Goal: Transaction & Acquisition: Purchase product/service

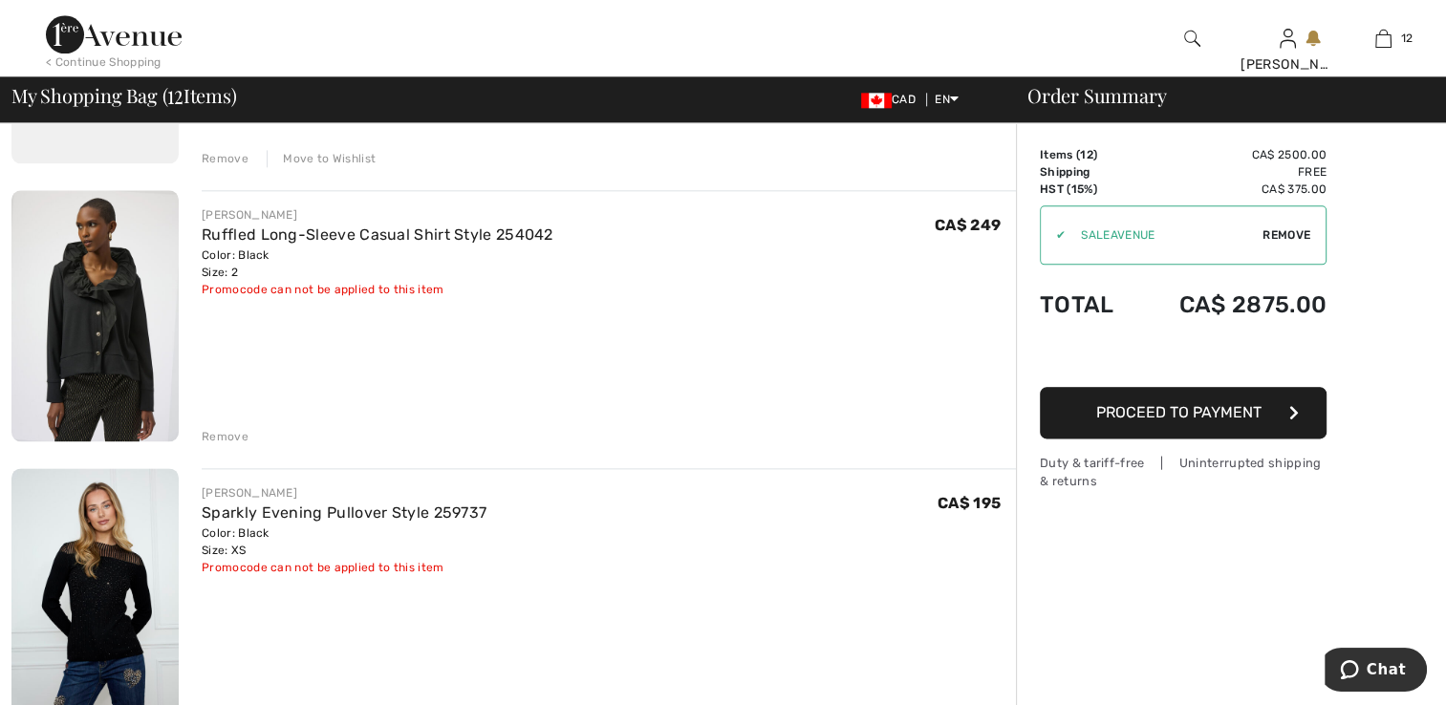
scroll to position [2390, 0]
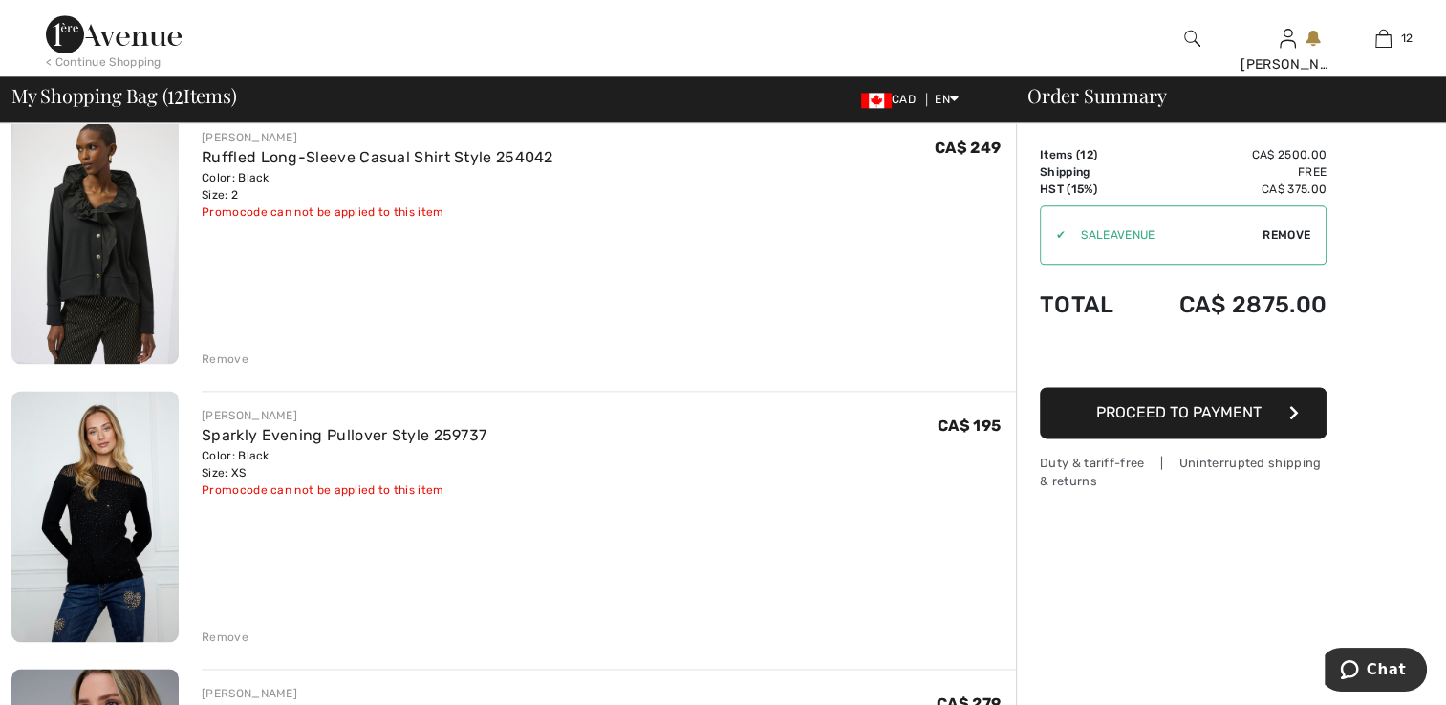
click at [108, 319] on img at bounding box center [94, 238] width 167 height 250
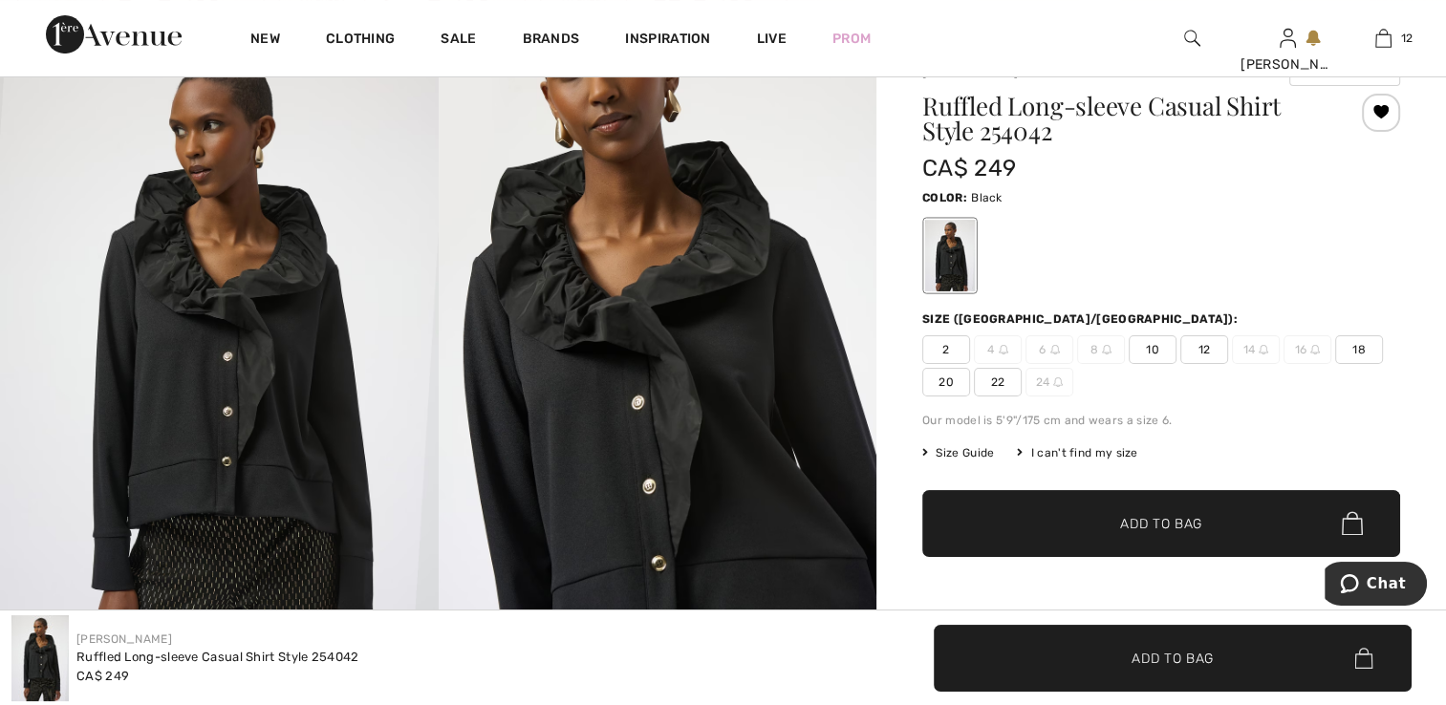
scroll to position [191, 0]
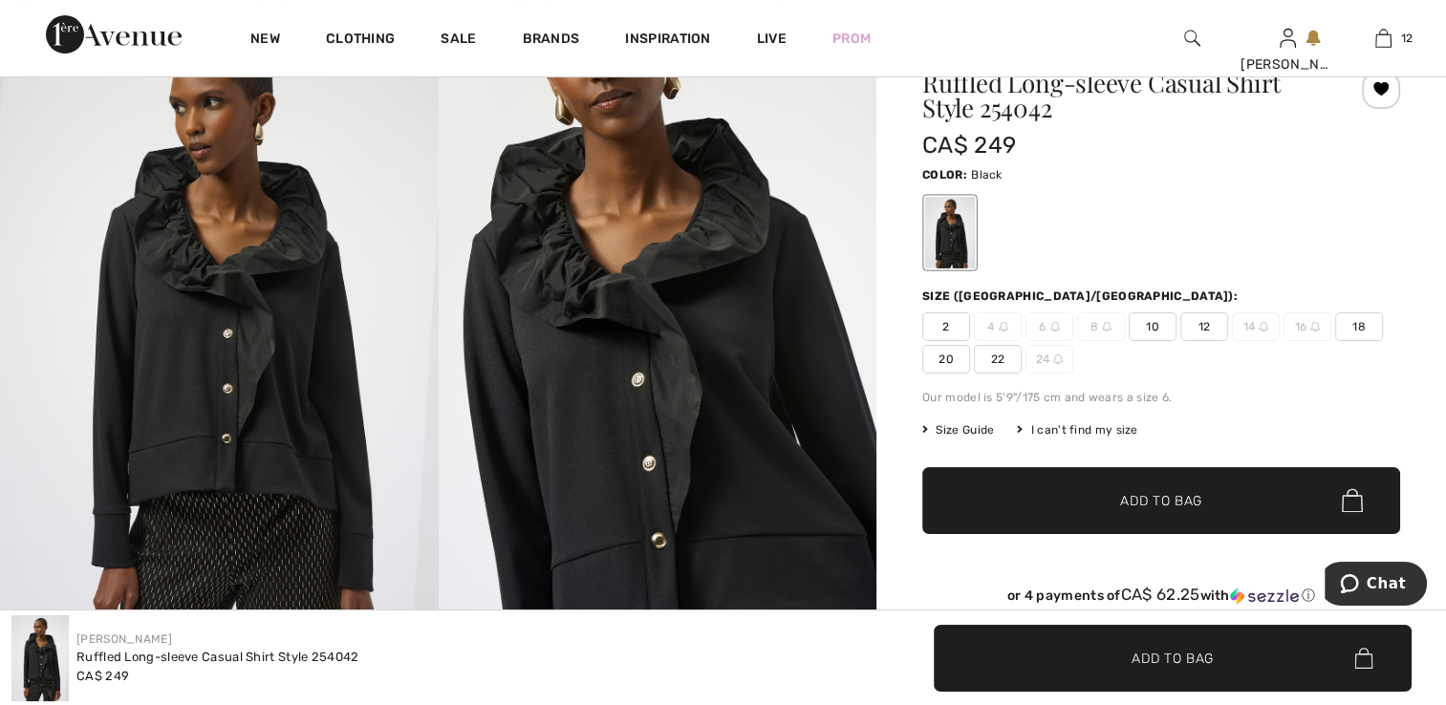
click at [240, 358] on img at bounding box center [219, 341] width 439 height 657
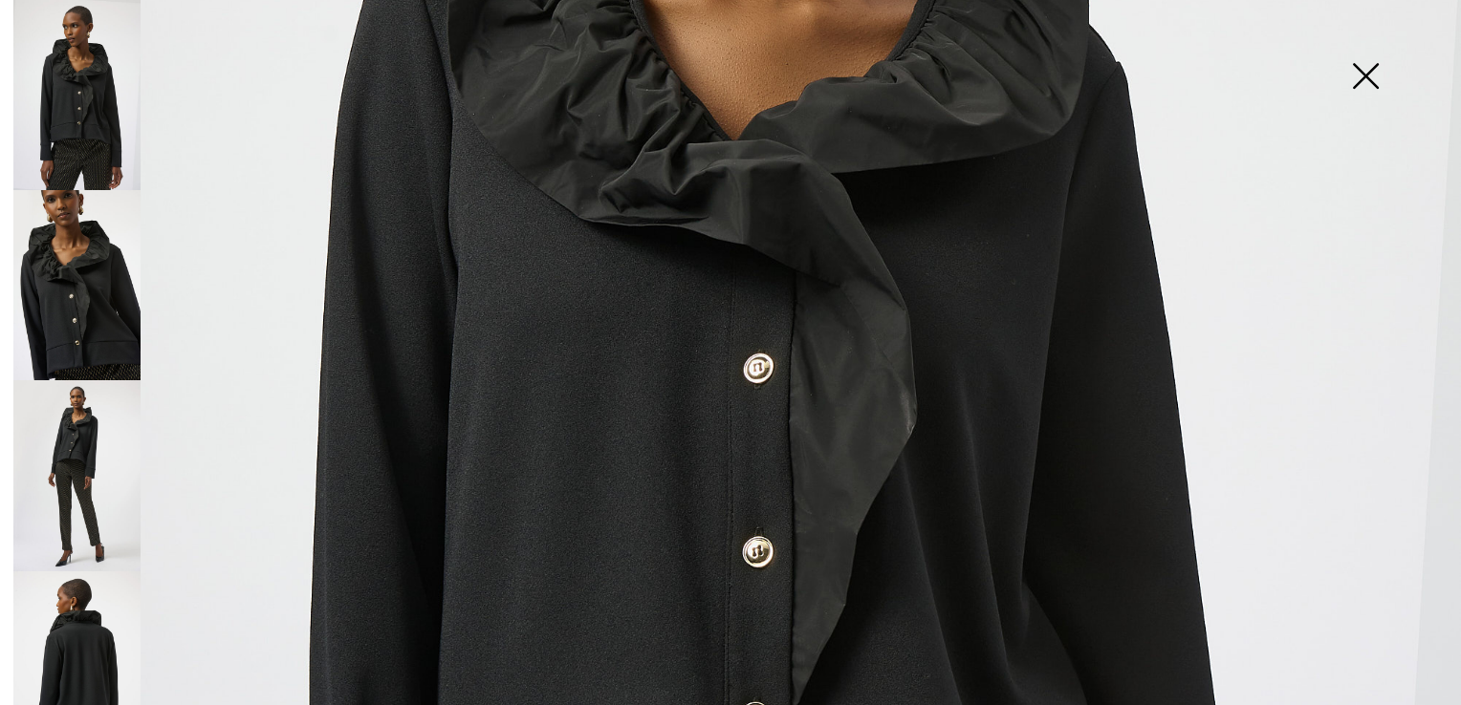
scroll to position [669, 0]
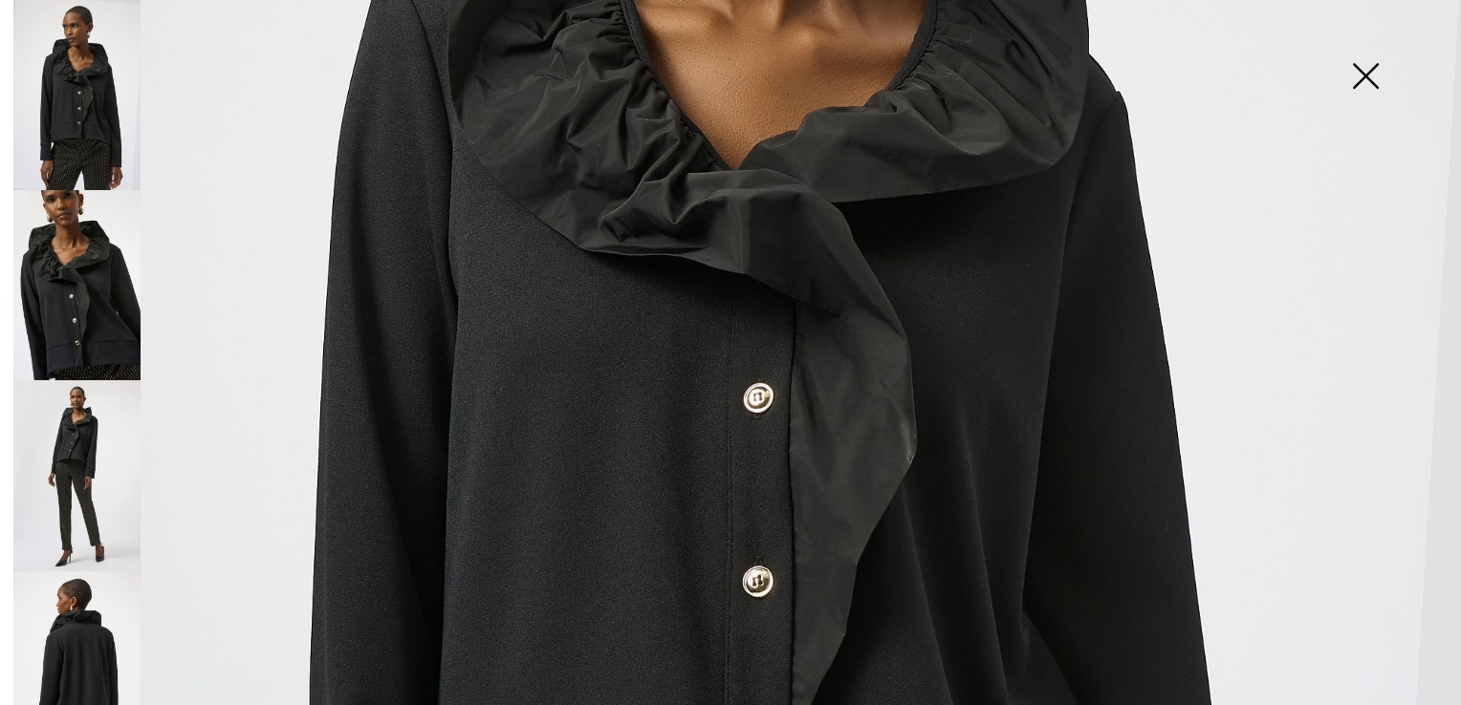
click at [114, 274] on img at bounding box center [76, 285] width 127 height 190
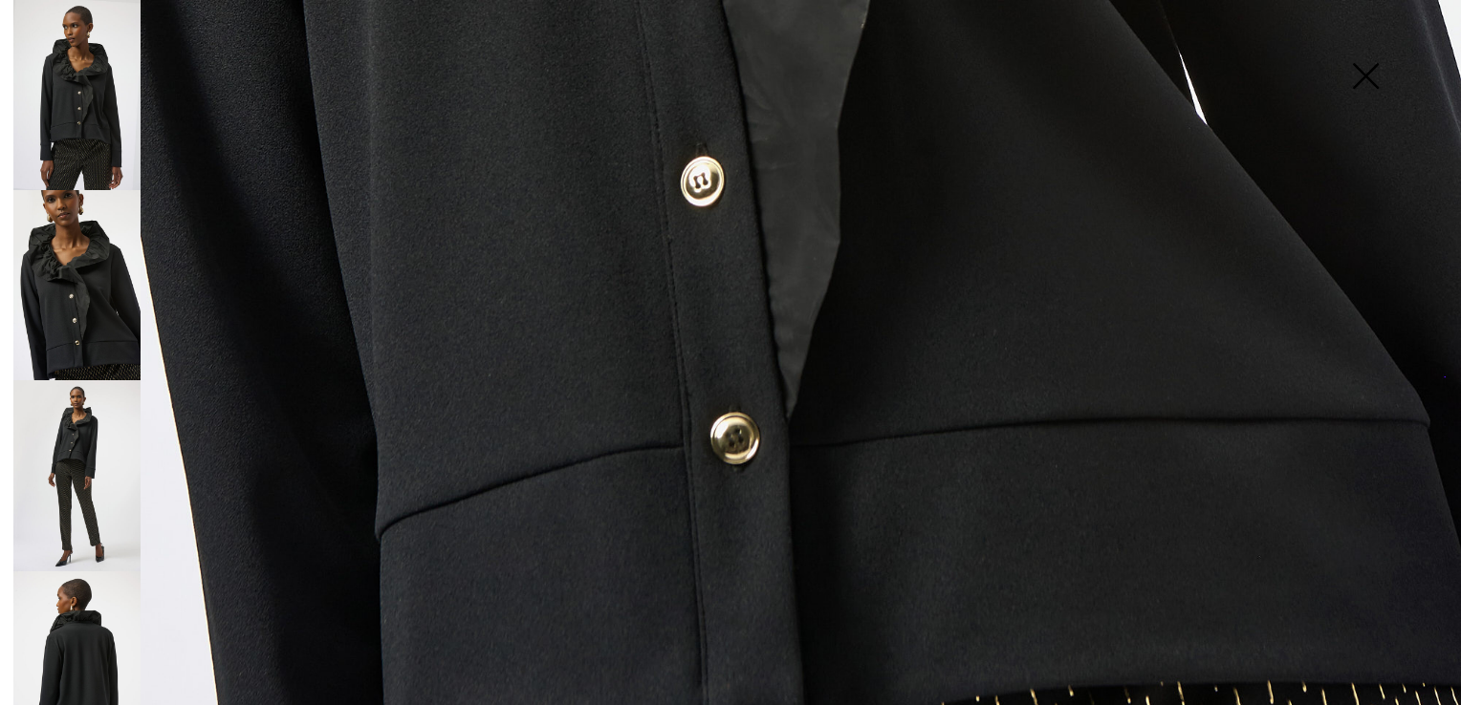
scroll to position [1461, 0]
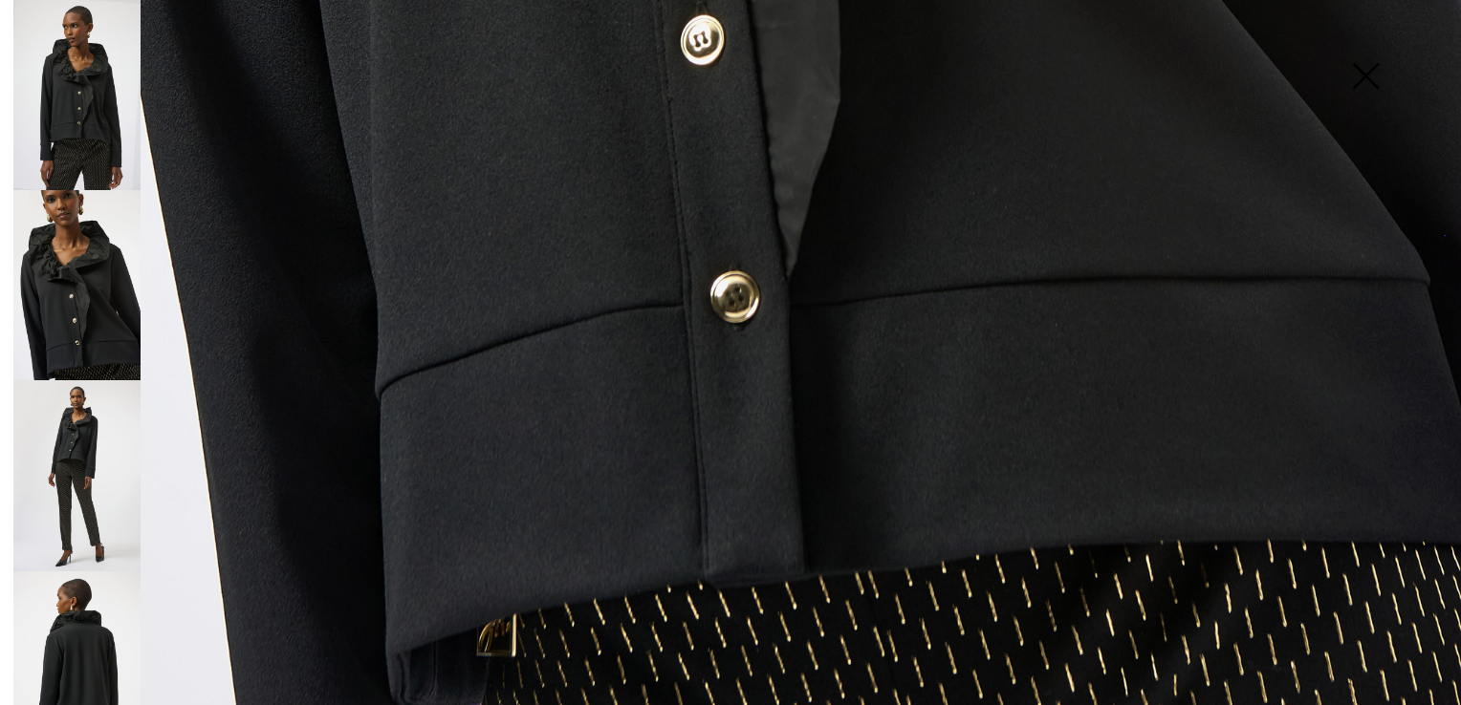
click at [78, 403] on img at bounding box center [76, 475] width 127 height 190
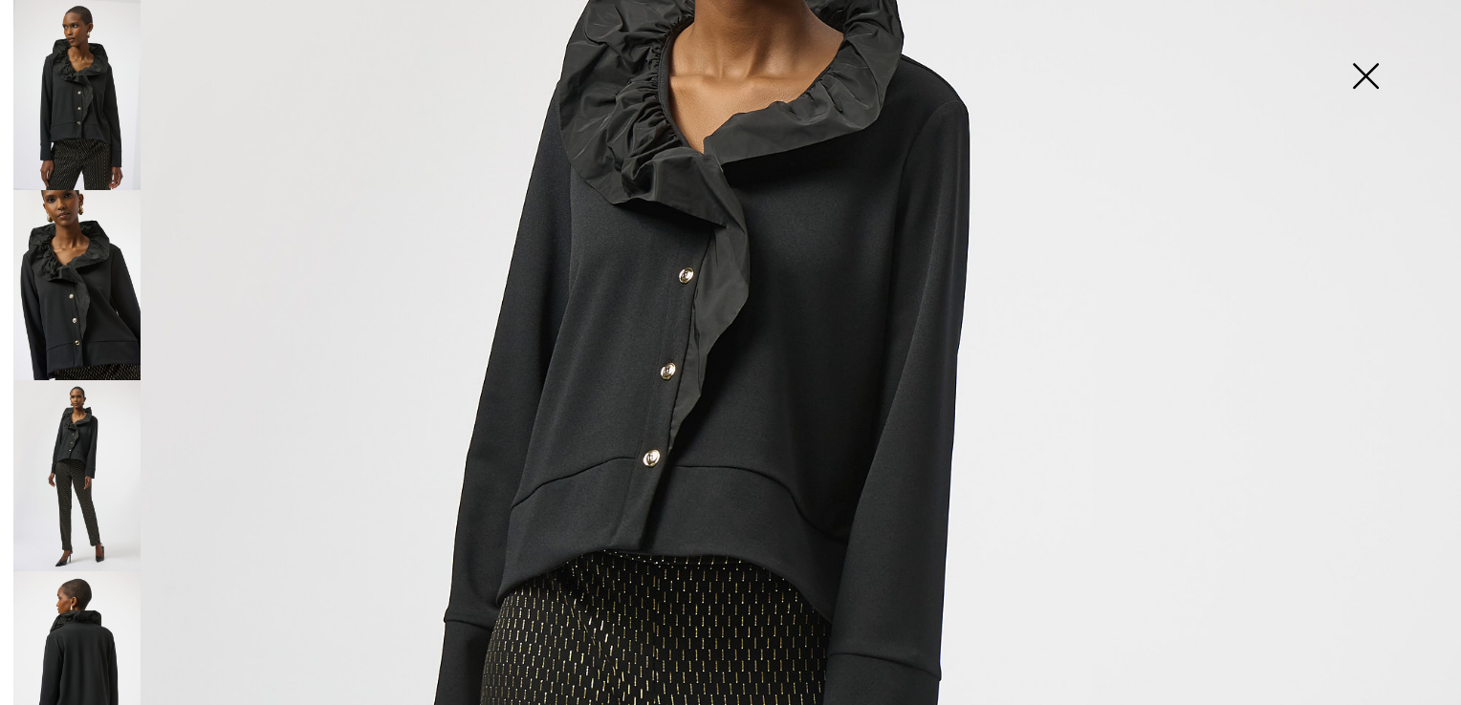
scroll to position [218, 0]
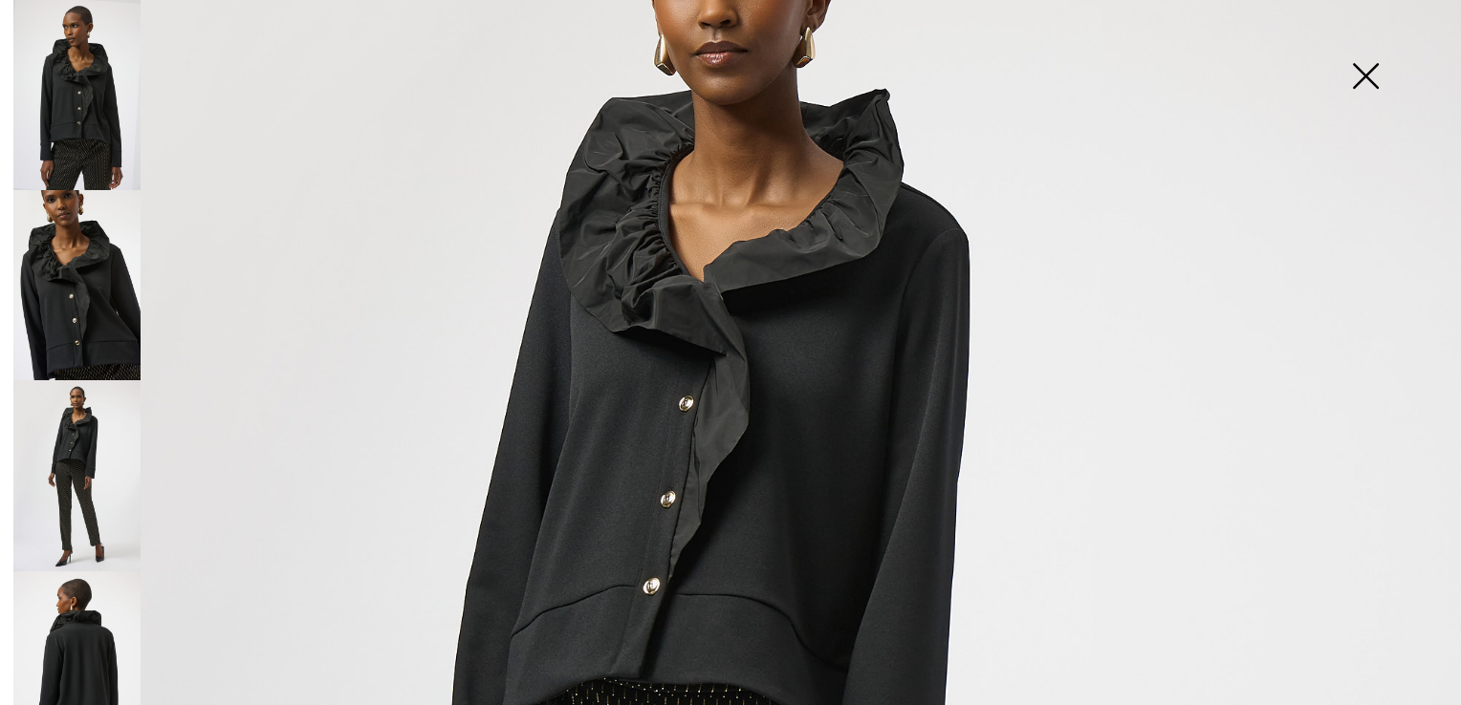
click at [96, 464] on img at bounding box center [76, 475] width 127 height 190
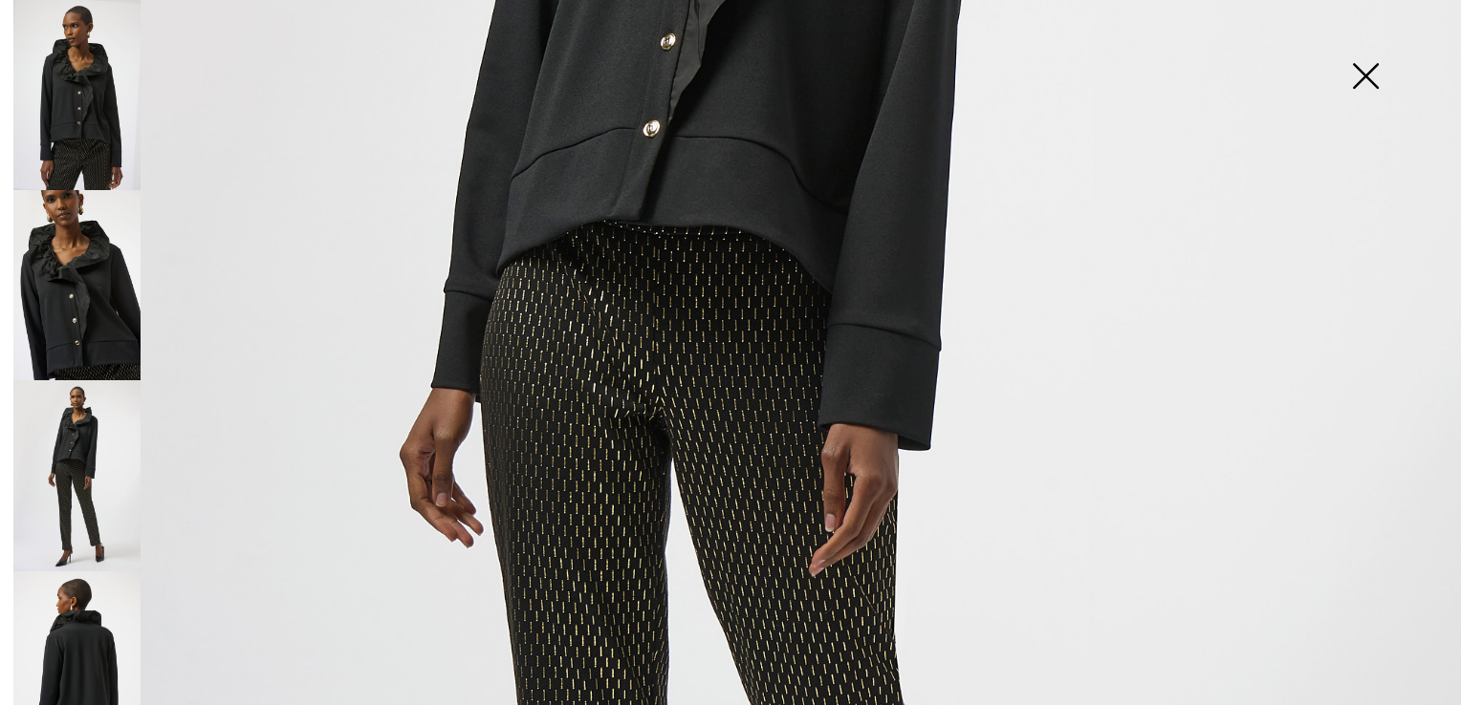
scroll to position [696, 0]
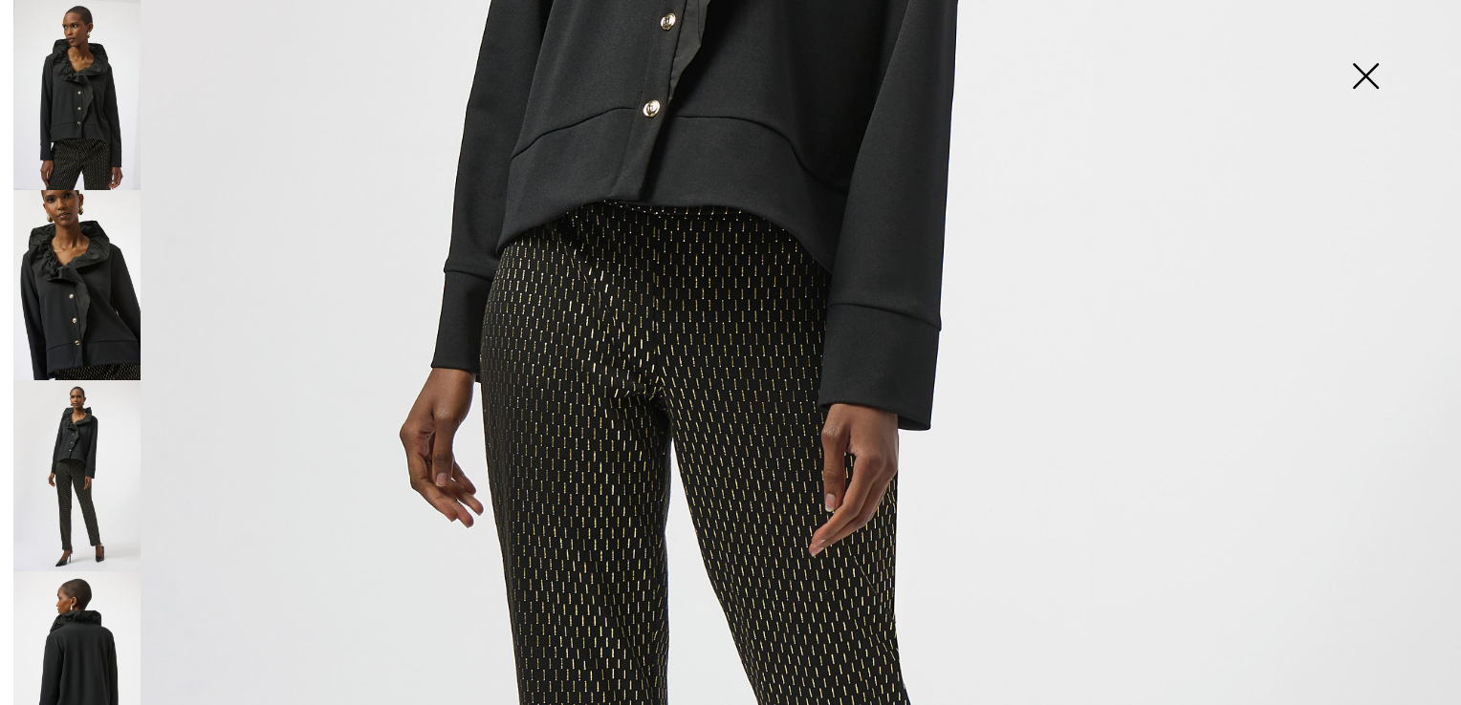
click at [86, 601] on img at bounding box center [76, 667] width 127 height 190
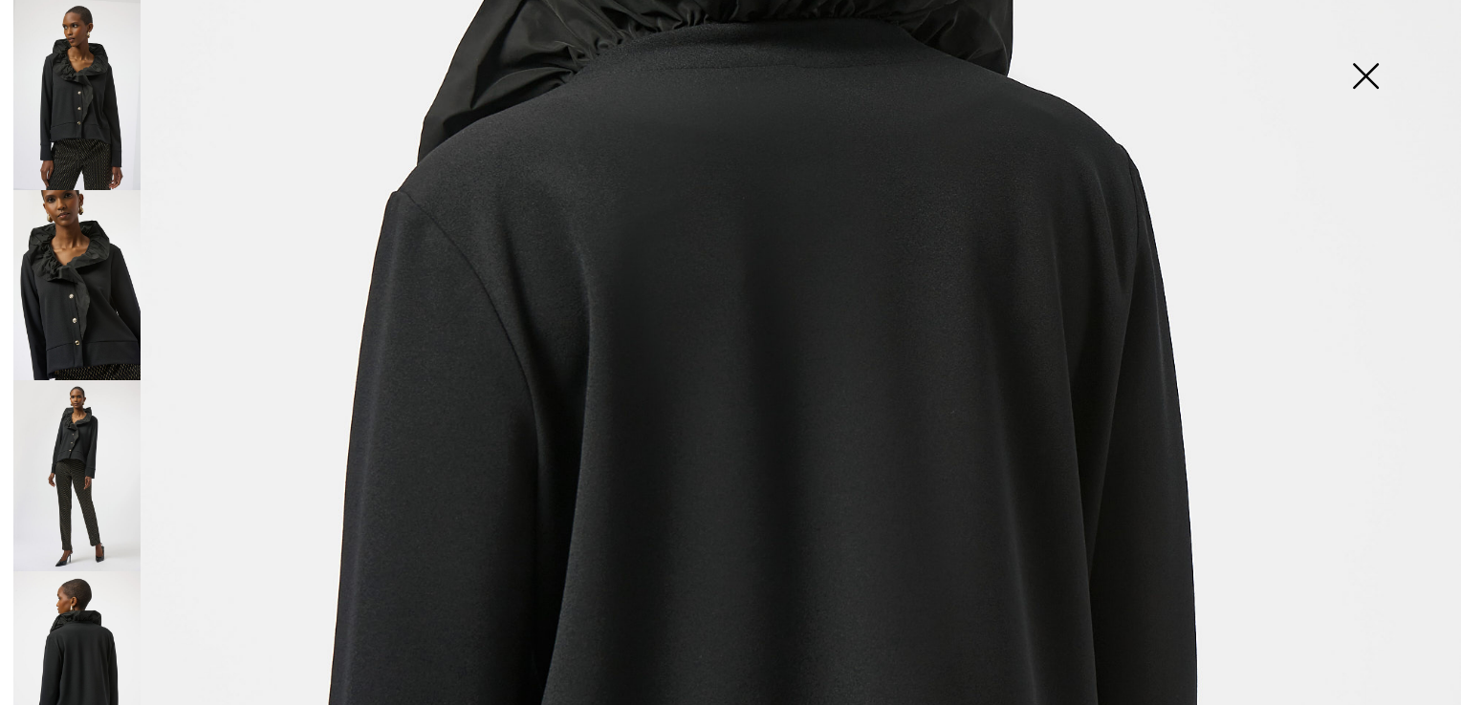
scroll to position [600, 0]
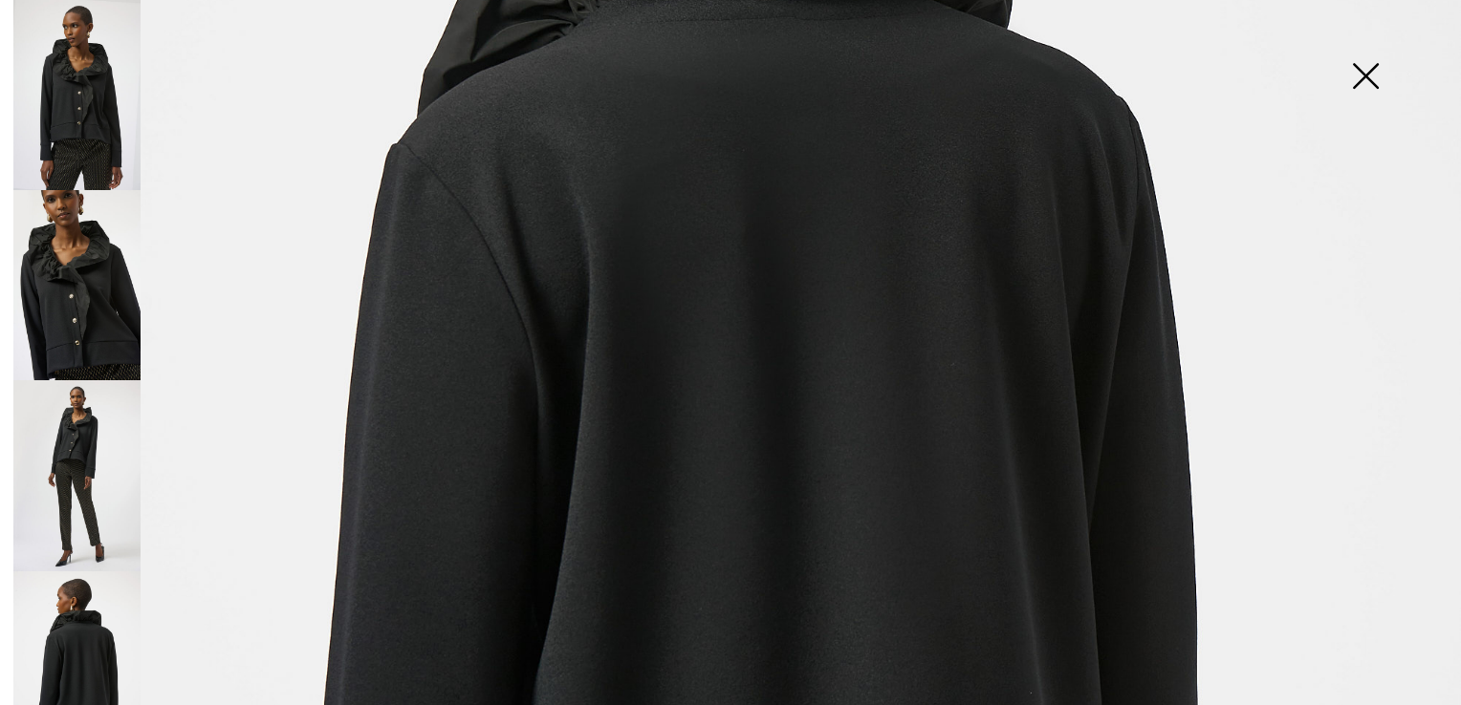
click at [54, 451] on img at bounding box center [76, 475] width 127 height 190
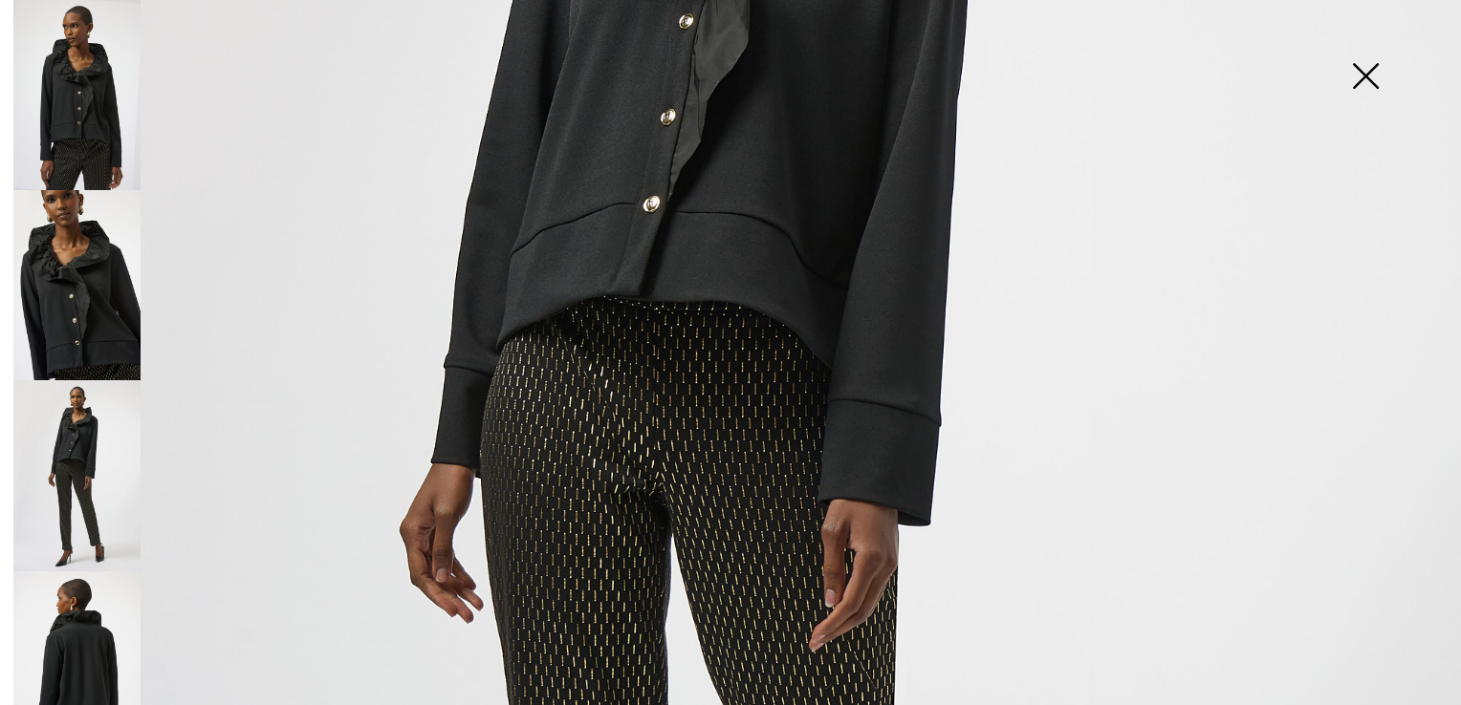
click at [75, 650] on img at bounding box center [76, 667] width 127 height 190
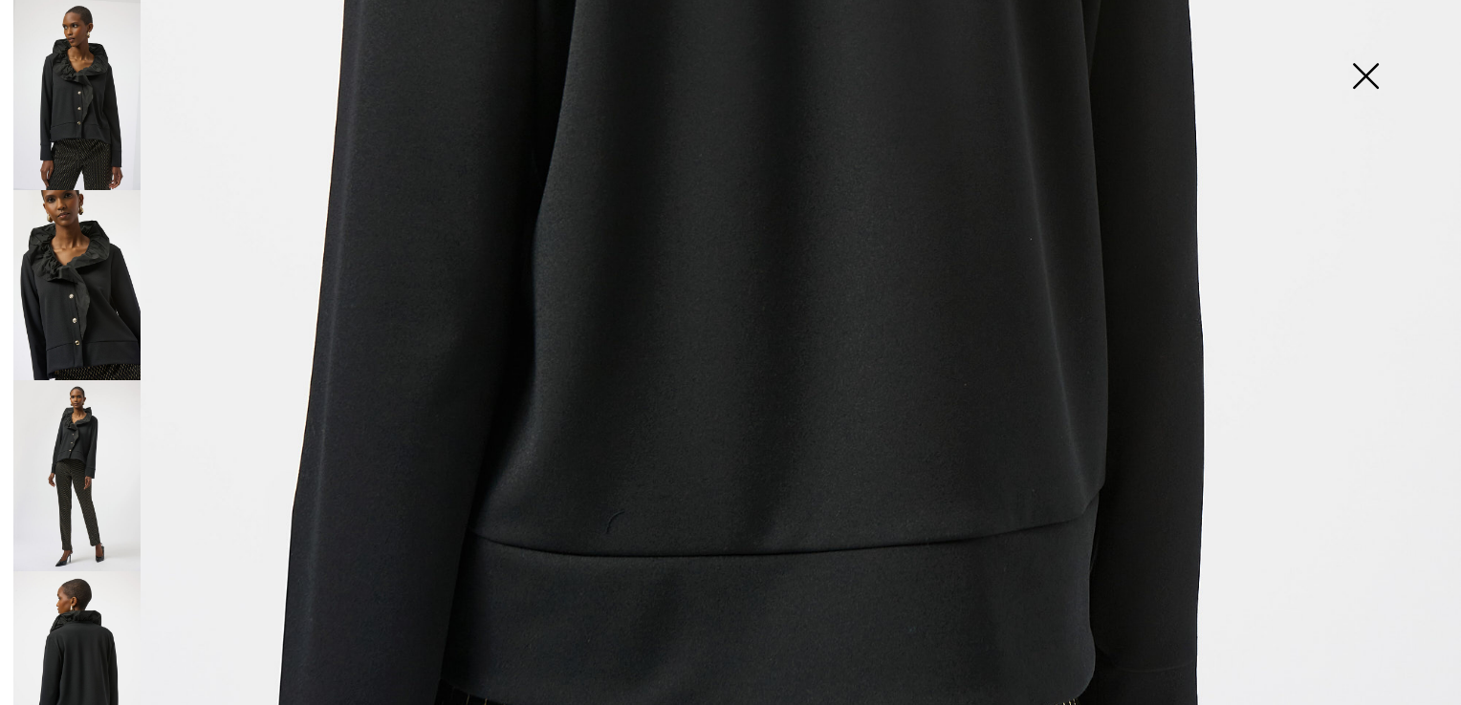
scroll to position [1174, 0]
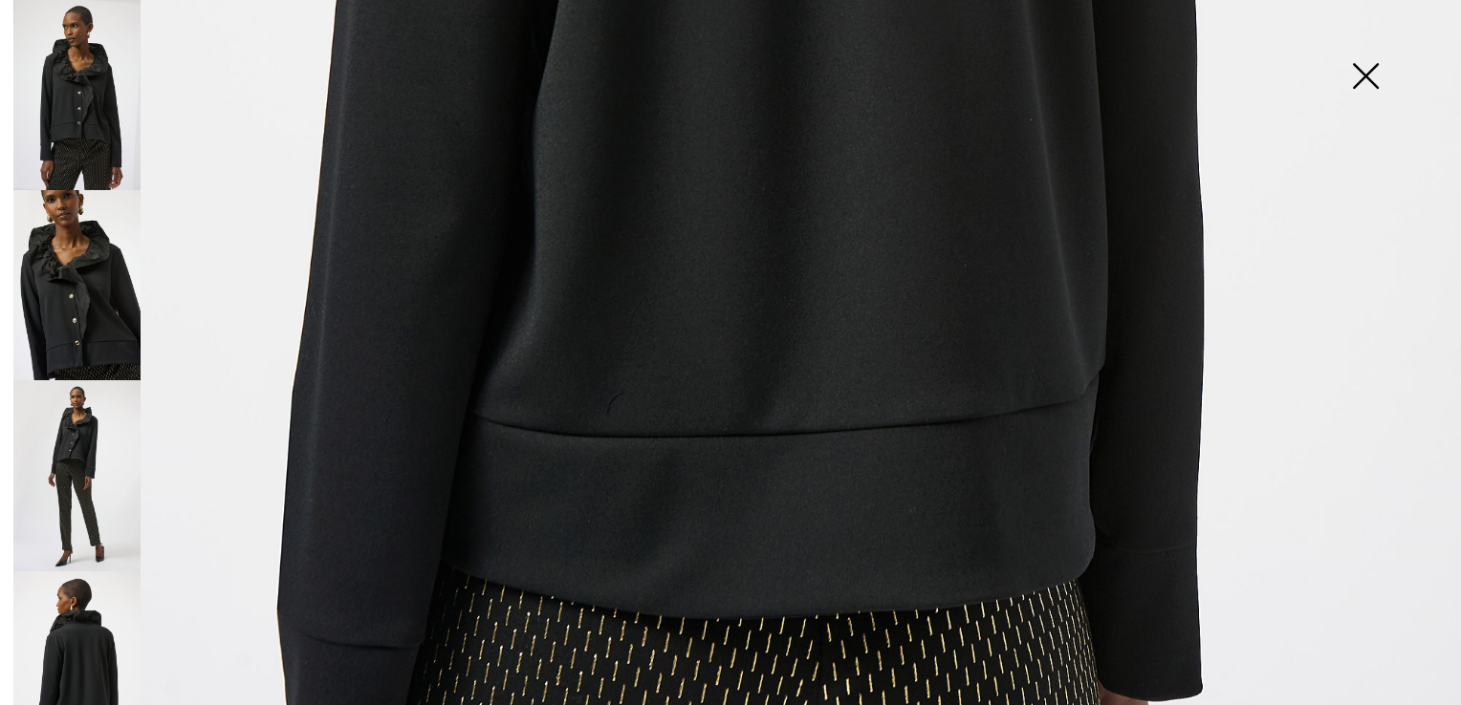
click at [1363, 63] on img at bounding box center [1365, 78] width 96 height 98
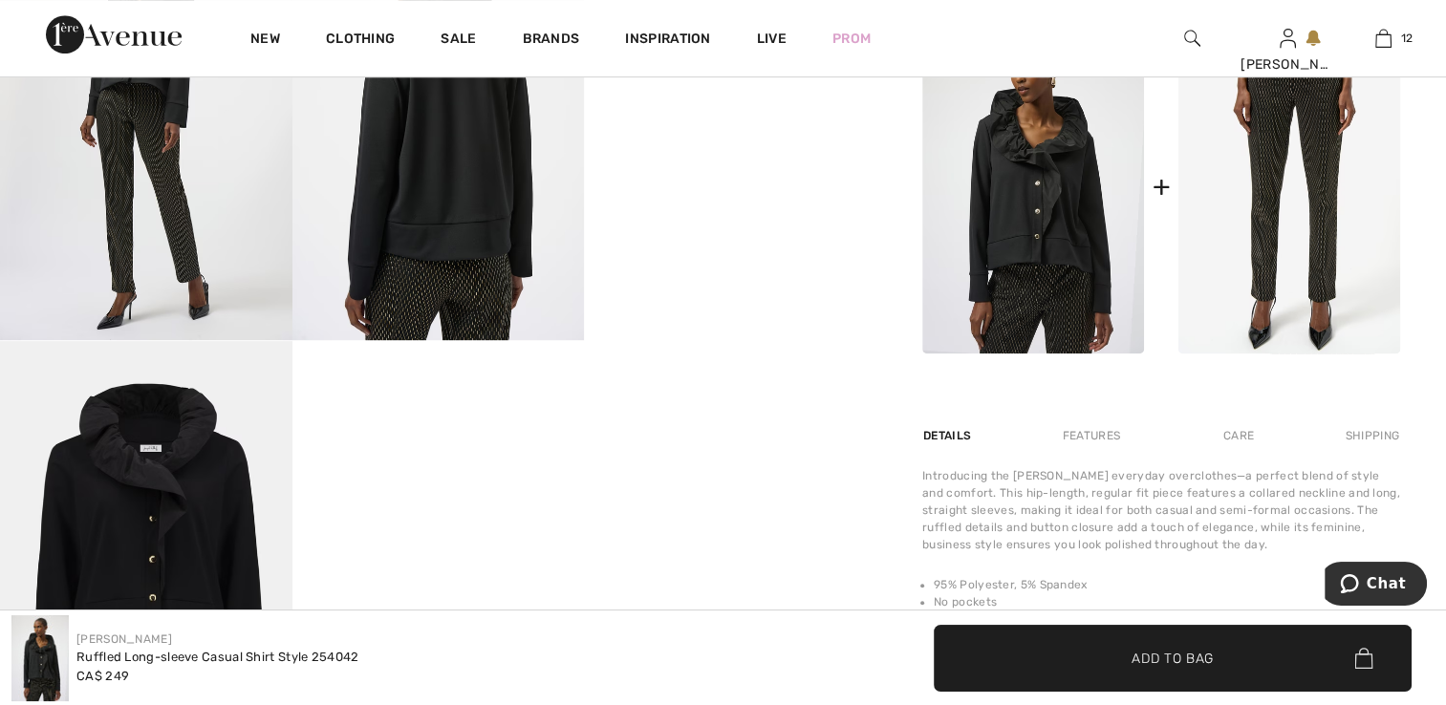
scroll to position [956, 0]
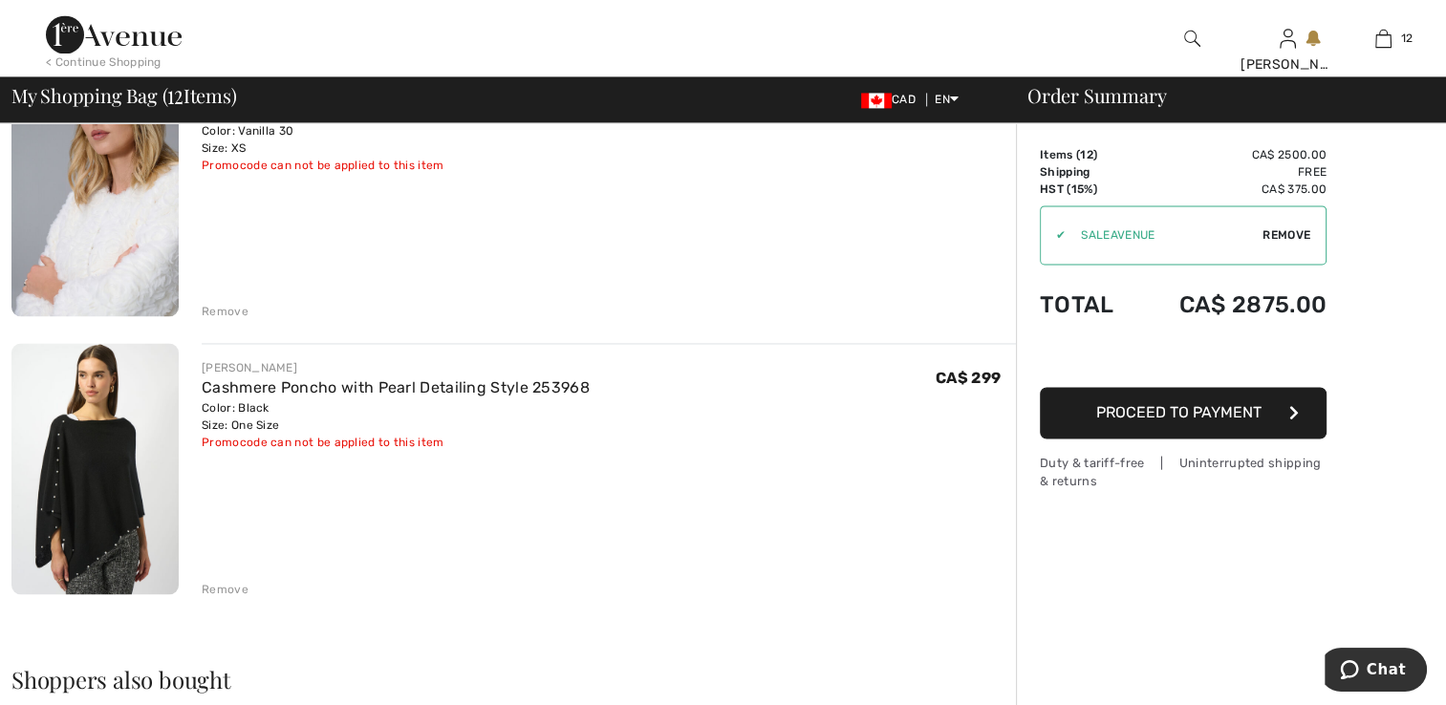
scroll to position [2963, 0]
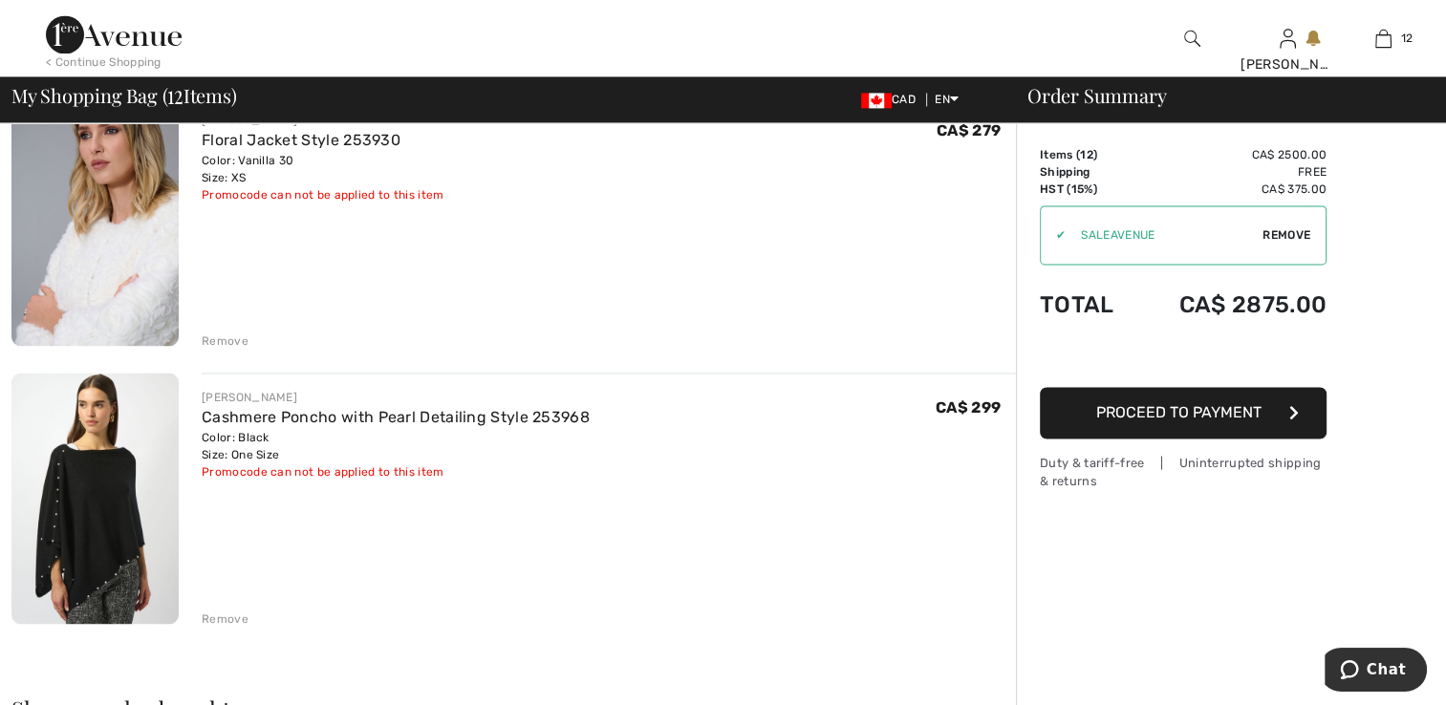
click at [122, 289] on img at bounding box center [94, 221] width 167 height 251
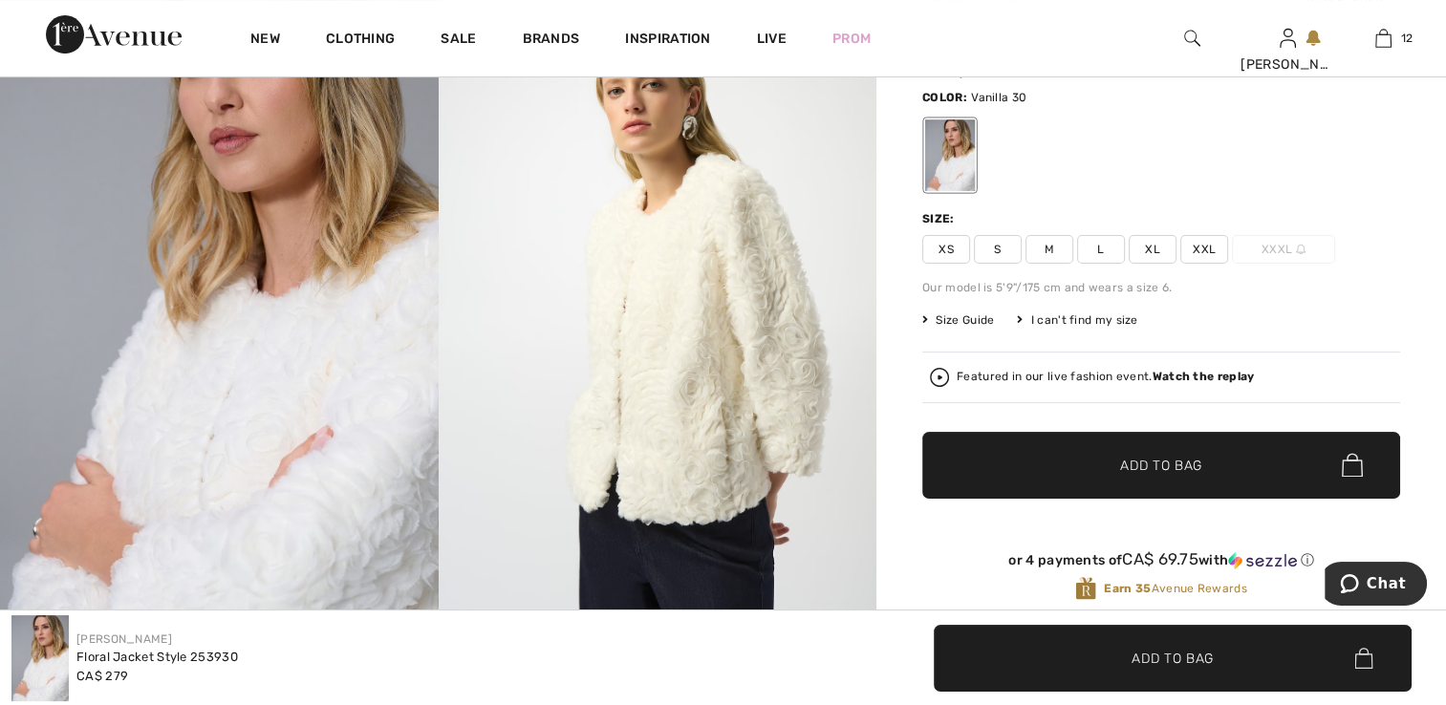
scroll to position [191, 0]
